Goal: Task Accomplishment & Management: Use online tool/utility

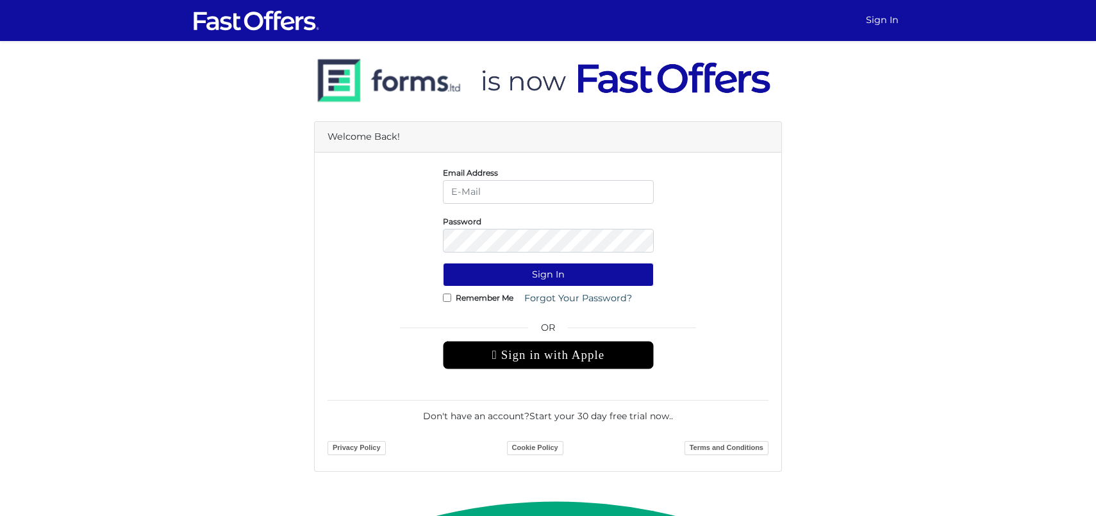
type input "[PERSON_NAME][EMAIL_ADDRESS][DOMAIN_NAME]"
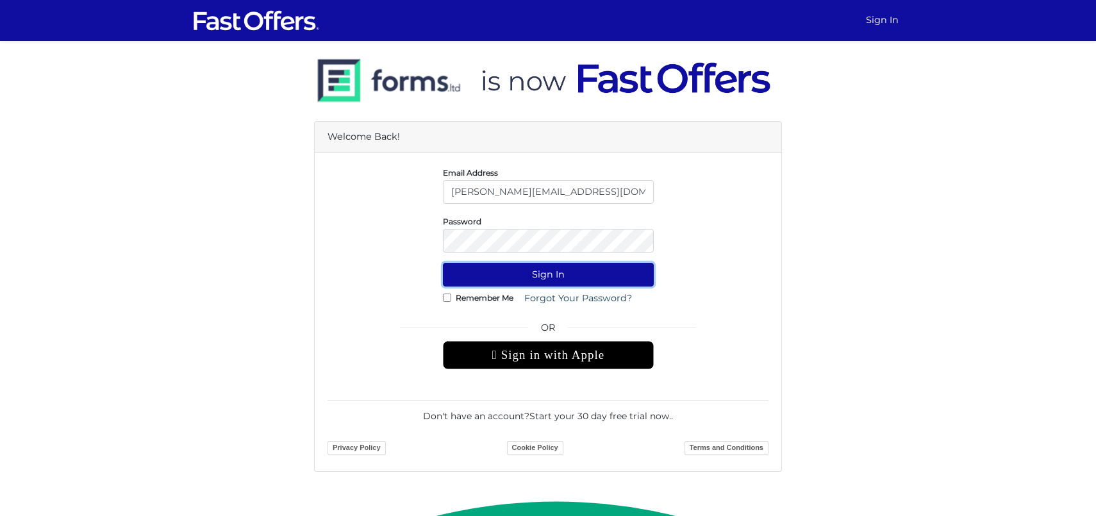
click at [554, 278] on button "Sign In" at bounding box center [548, 275] width 211 height 24
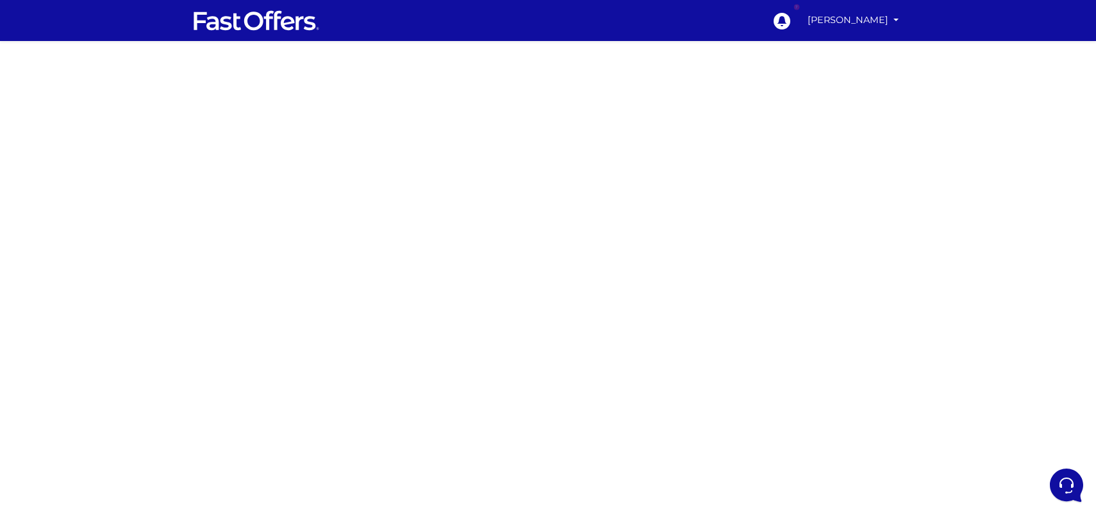
click at [365, 242] on div at bounding box center [548, 361] width 1096 height 641
click at [379, 279] on div at bounding box center [548, 361] width 1096 height 641
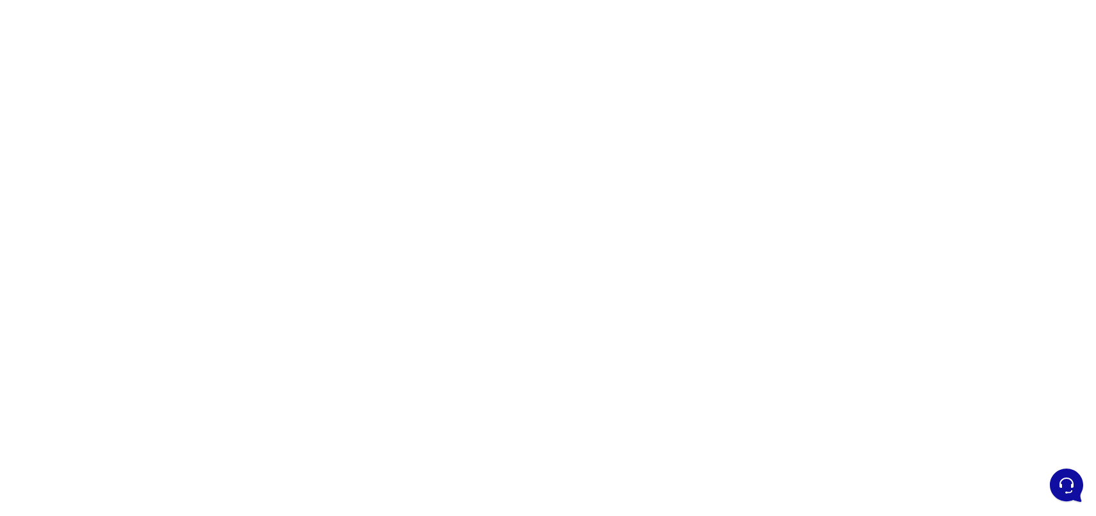
click at [777, 329] on div at bounding box center [548, 317] width 1096 height 641
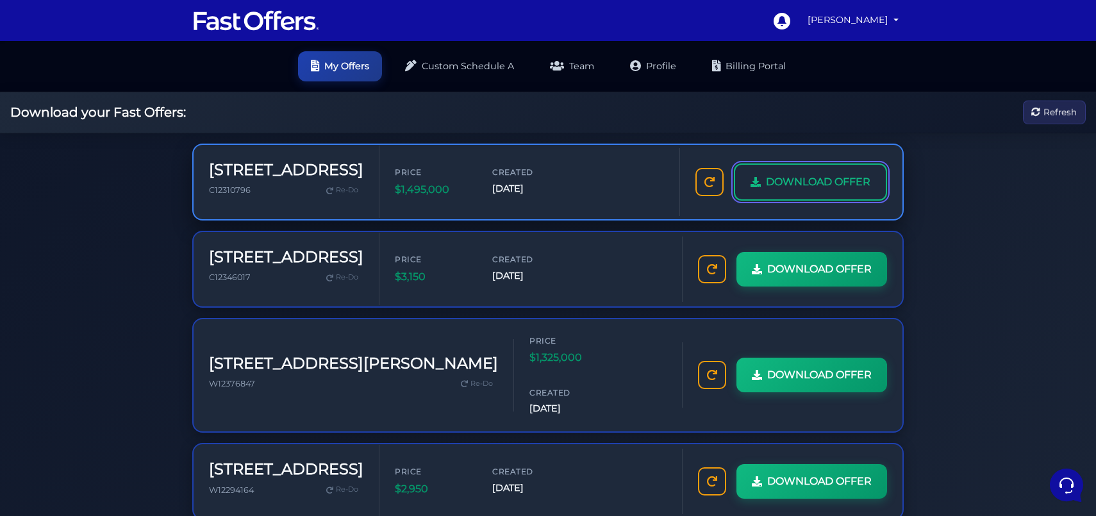
click at [774, 181] on span "DOWNLOAD OFFER" at bounding box center [818, 182] width 104 height 17
